Goal: Find specific fact

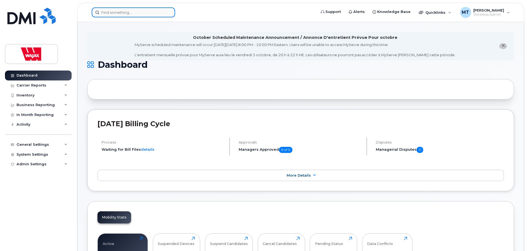
click at [158, 13] on input at bounding box center [133, 12] width 83 height 10
paste input "4383379796"
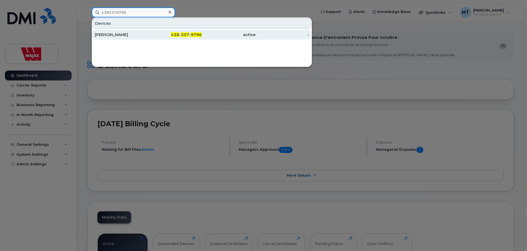
type input "4383379796"
click at [140, 37] on div "Marieannick Beauchamp" at bounding box center [122, 35] width 54 height 10
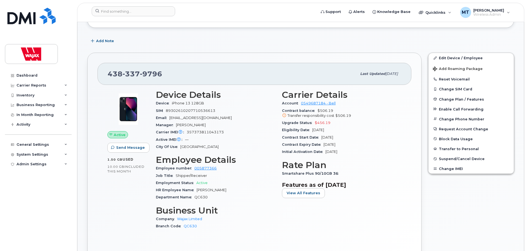
scroll to position [110, 0]
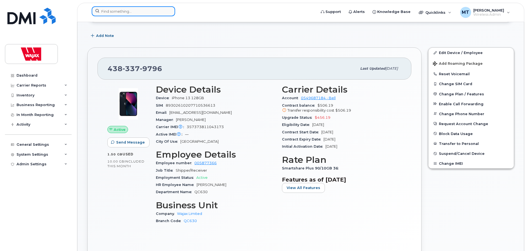
click at [156, 12] on input at bounding box center [133, 11] width 83 height 10
paste input "Steohen Strain"
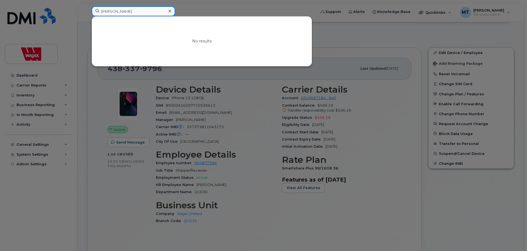
drag, startPoint x: 114, startPoint y: 12, endPoint x: 83, endPoint y: 16, distance: 30.5
click at [87, 16] on div "Steohen Strain No results" at bounding box center [201, 12] width 229 height 12
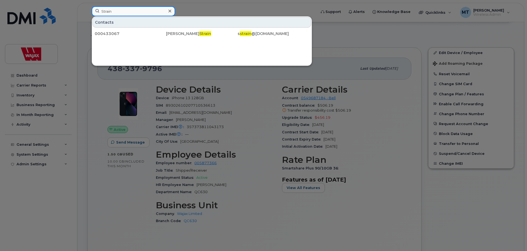
click at [139, 12] on input "Strain" at bounding box center [133, 11] width 83 height 10
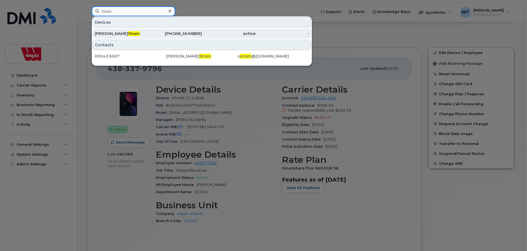
type input "Strain"
click at [139, 37] on div "Steve Strain" at bounding box center [122, 34] width 54 height 10
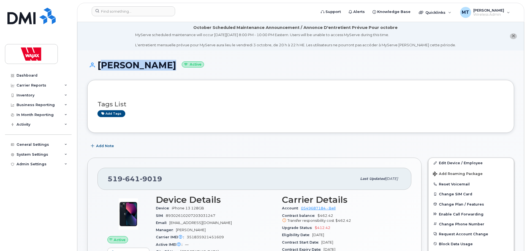
drag, startPoint x: 153, startPoint y: 64, endPoint x: 98, endPoint y: 69, distance: 54.7
click at [98, 69] on h1 "[PERSON_NAME] Active" at bounding box center [300, 65] width 426 height 10
copy h1 "[PERSON_NAME]"
drag, startPoint x: 161, startPoint y: 177, endPoint x: 108, endPoint y: 179, distance: 53.1
click at [108, 179] on div "[PHONE_NUMBER]" at bounding box center [232, 179] width 249 height 12
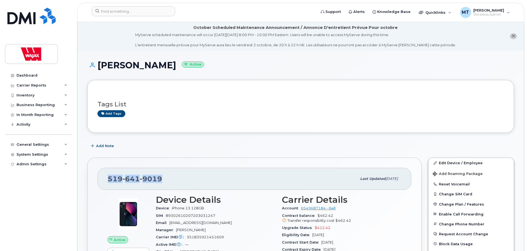
copy span "[PHONE_NUMBER]"
